Goal: Information Seeking & Learning: Learn about a topic

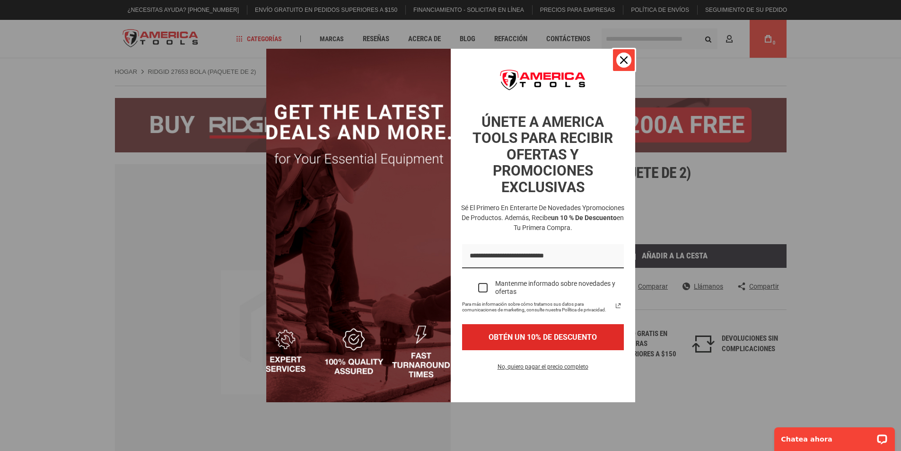
click at [624, 60] on icon "icono de cerrar" at bounding box center [624, 60] width 8 height 8
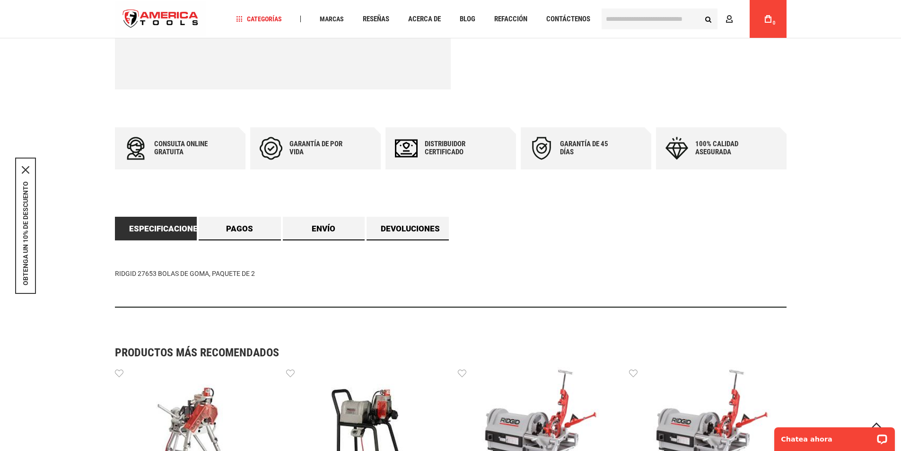
scroll to position [422, 0]
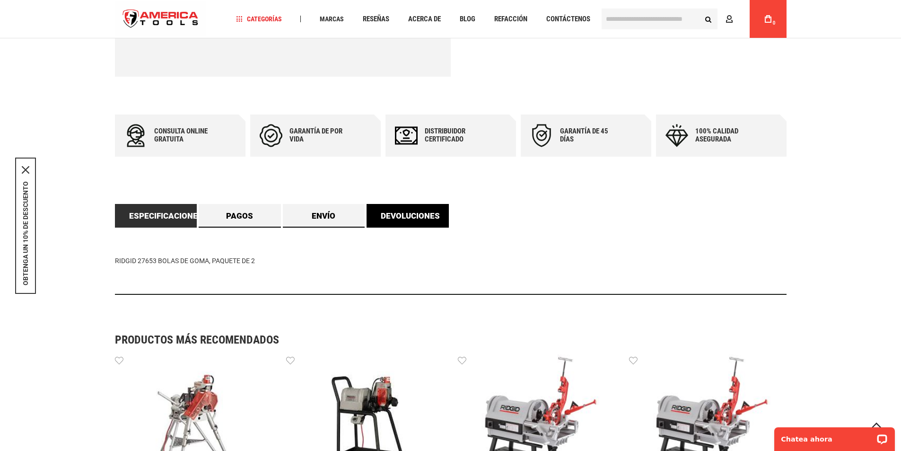
click at [406, 225] on link "Devoluciones" at bounding box center [408, 216] width 82 height 24
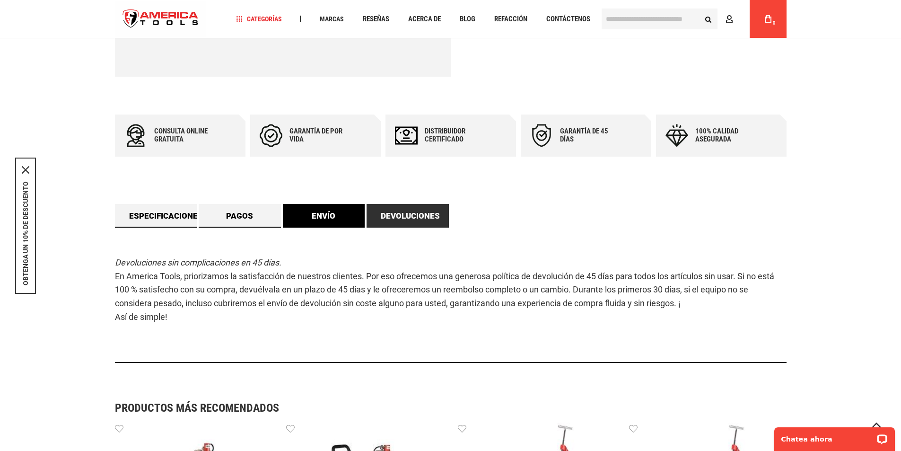
click at [329, 221] on link "Envío" at bounding box center [324, 216] width 82 height 24
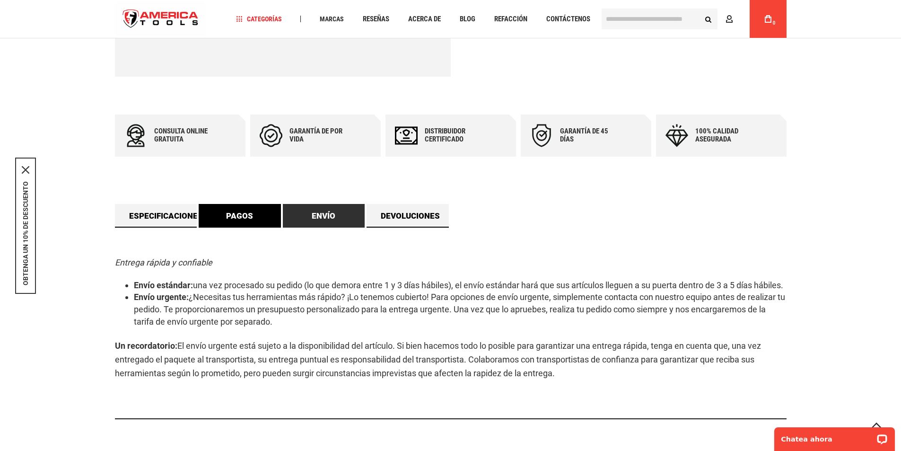
click at [250, 217] on font "Pagos" at bounding box center [239, 215] width 27 height 9
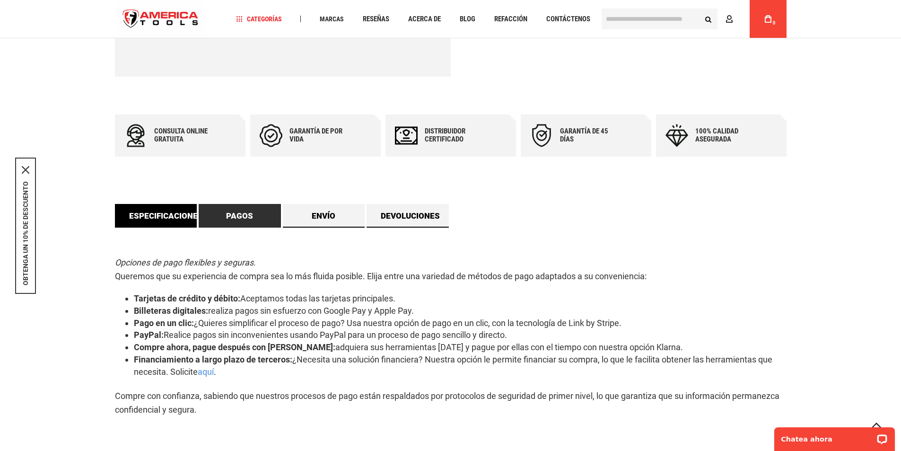
click at [188, 211] on font "Especificaciones" at bounding box center [166, 215] width 74 height 9
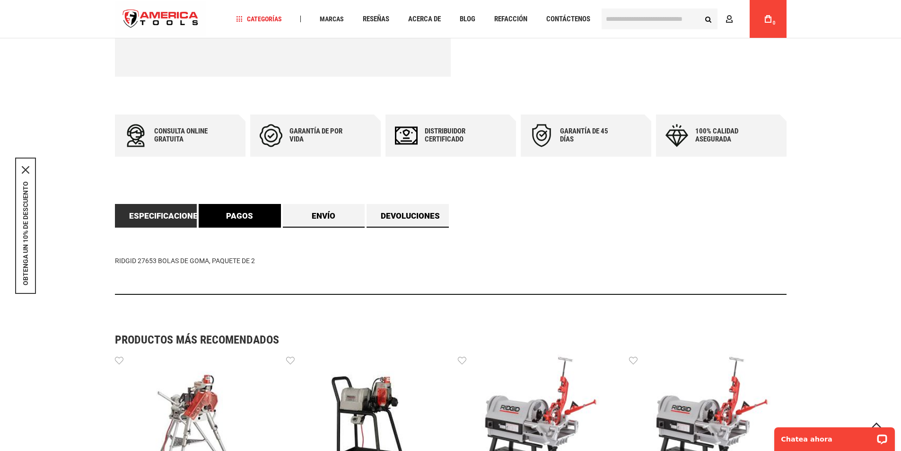
click at [237, 210] on link "Pagos" at bounding box center [240, 216] width 82 height 24
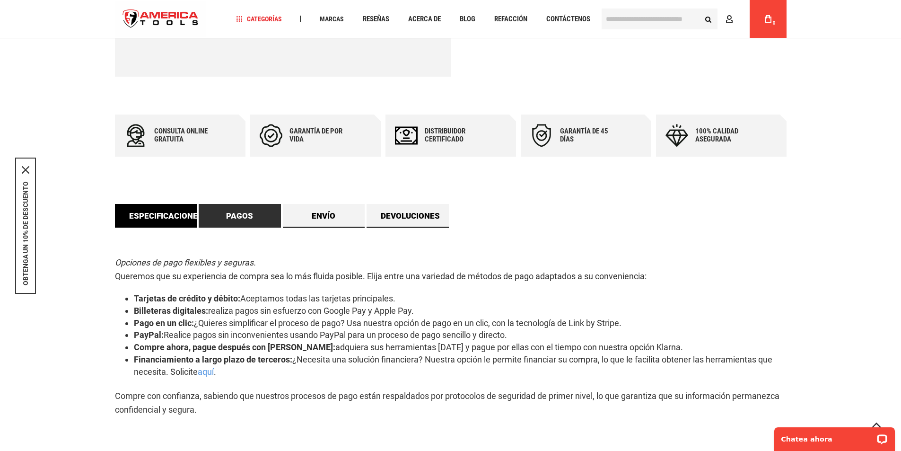
click at [196, 213] on font "Especificaciones" at bounding box center [166, 215] width 74 height 9
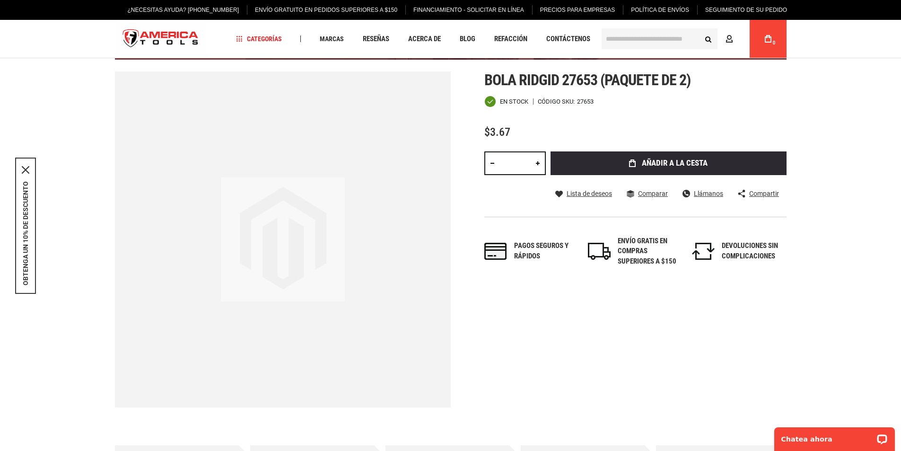
scroll to position [0, 0]
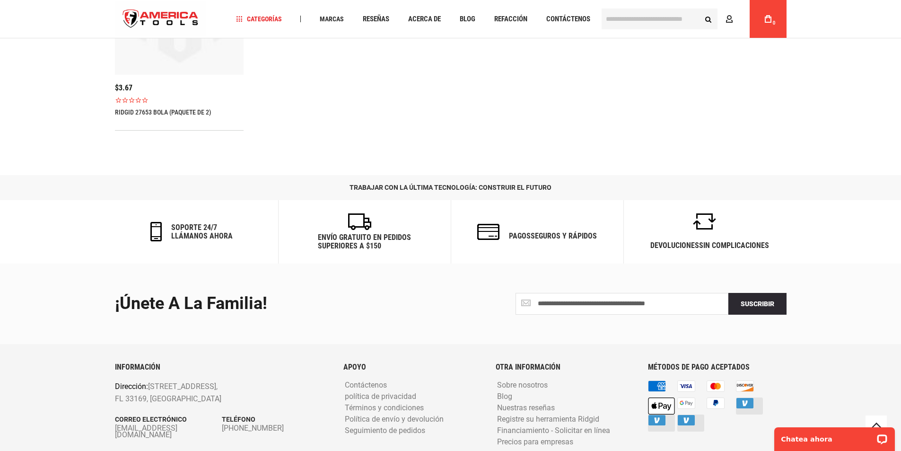
scroll to position [1253, 0]
